Goal: Navigation & Orientation: Find specific page/section

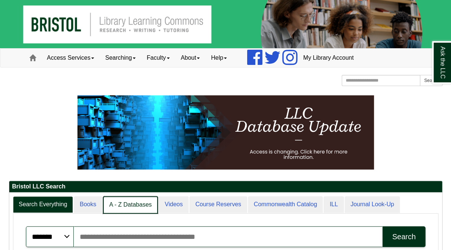
scroll to position [90, 433]
click at [137, 208] on link "A - Z Databases" at bounding box center [130, 204] width 55 height 17
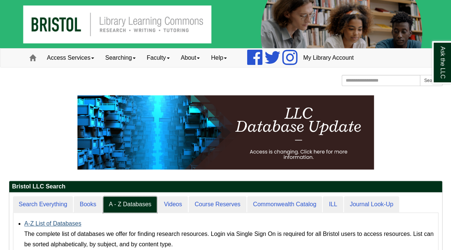
scroll to position [68, 433]
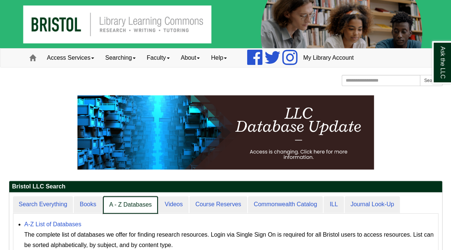
click at [133, 207] on link "A - Z Databases" at bounding box center [130, 204] width 55 height 17
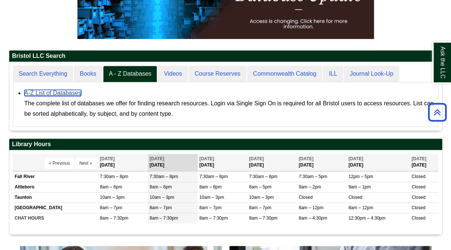
click at [66, 90] on link "A-Z List of Databases" at bounding box center [52, 93] width 57 height 6
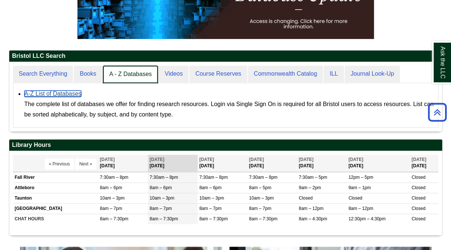
scroll to position [69, 433]
click at [134, 69] on link "A - Z Databases" at bounding box center [130, 74] width 55 height 17
click at [132, 76] on link "A - Z Databases" at bounding box center [130, 74] width 55 height 17
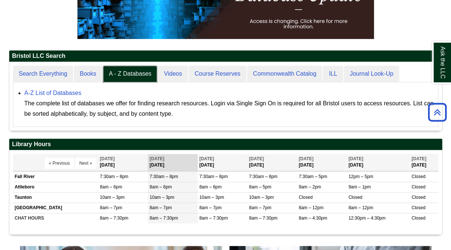
scroll to position [4, 4]
click at [55, 91] on link "A-Z List of Databases" at bounding box center [52, 93] width 57 height 6
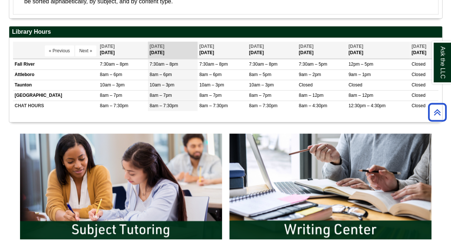
scroll to position [0, 0]
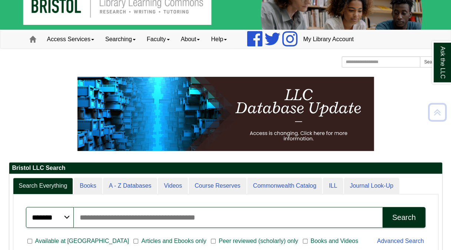
scroll to position [17, 0]
